Goal: Browse casually

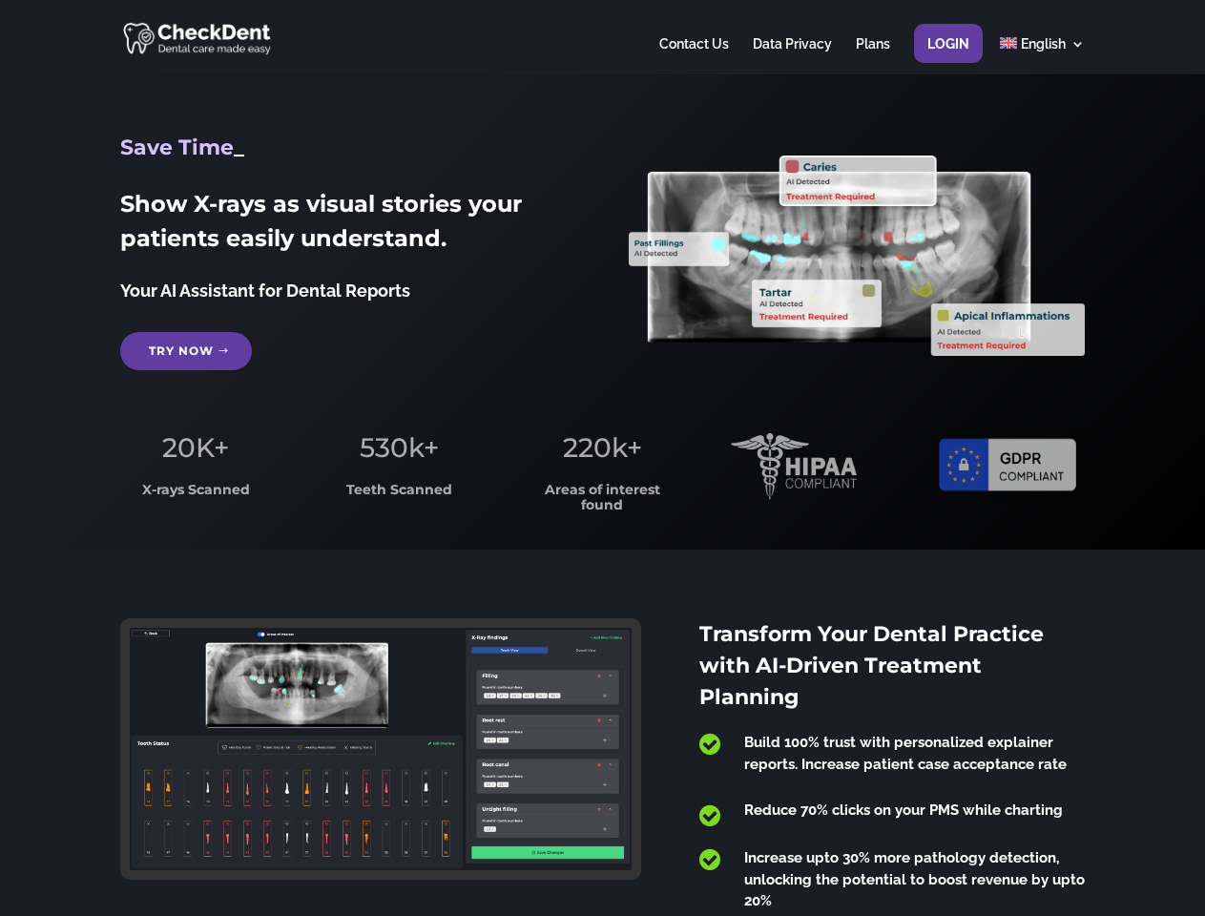
click at [602, 458] on span "220k+" at bounding box center [602, 447] width 79 height 32
click at [602, 37] on div at bounding box center [601, 37] width 963 height 74
click at [602, 458] on span "220k+" at bounding box center [602, 447] width 79 height 32
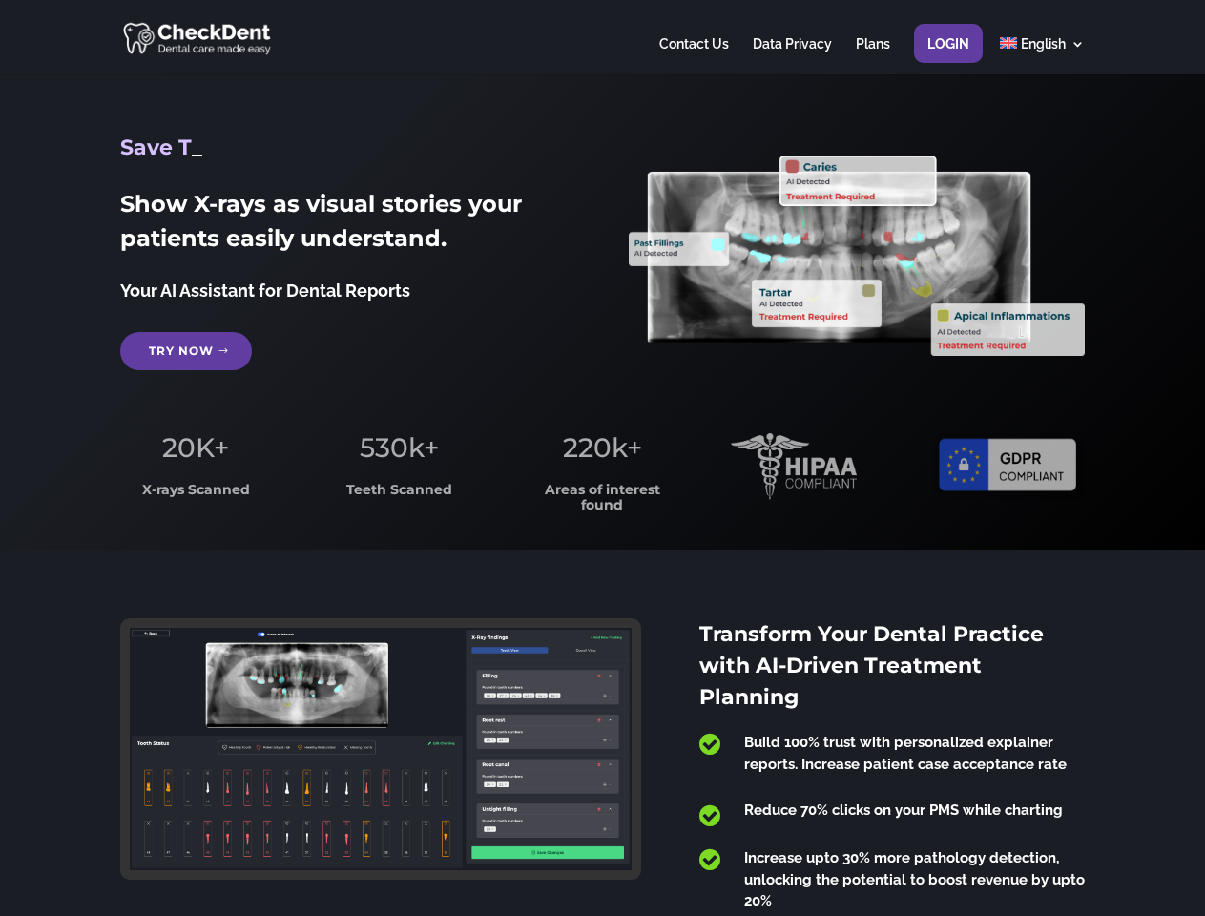
click at [602, 37] on div at bounding box center [601, 37] width 963 height 74
